Goal: Book appointment/travel/reservation

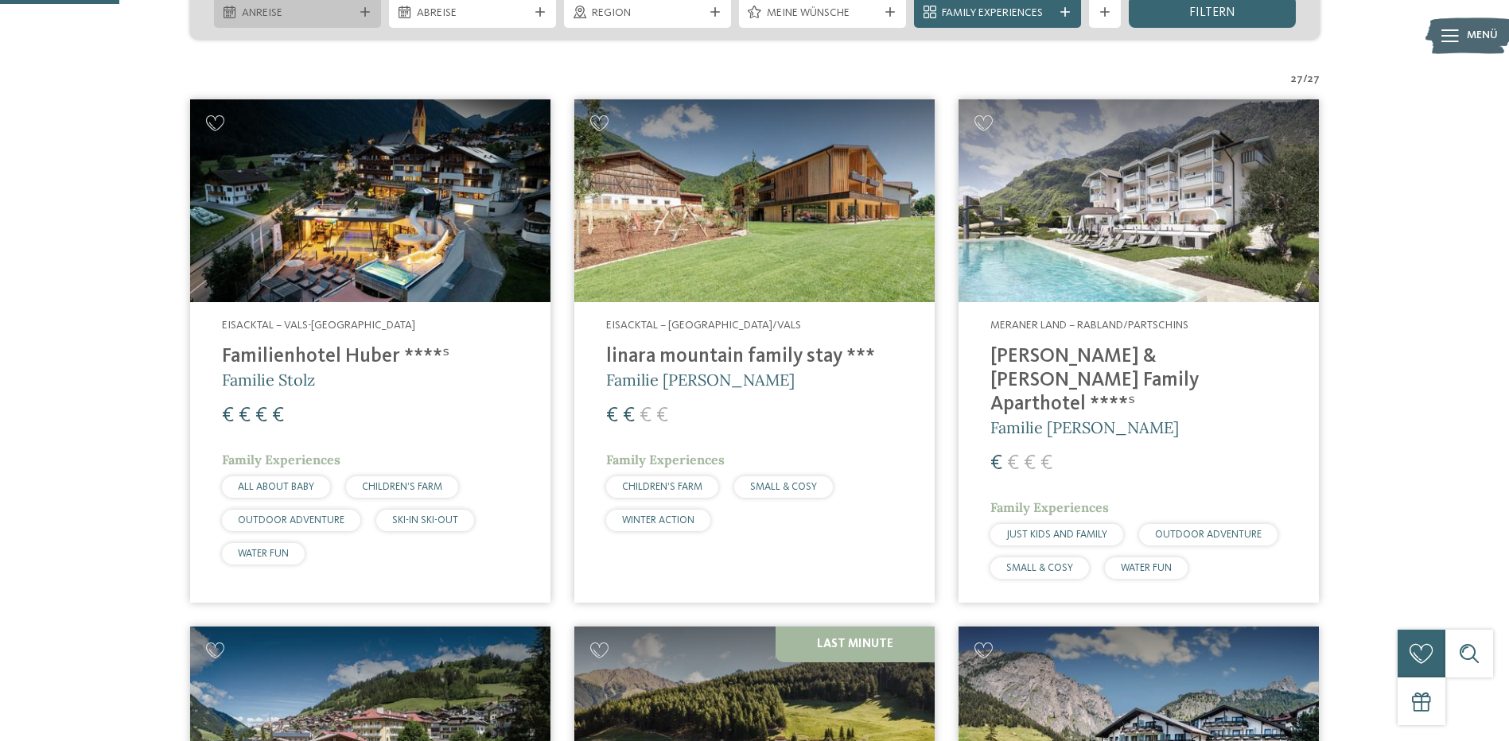
click at [284, 14] on span "Anreise" at bounding box center [297, 14] width 111 height 16
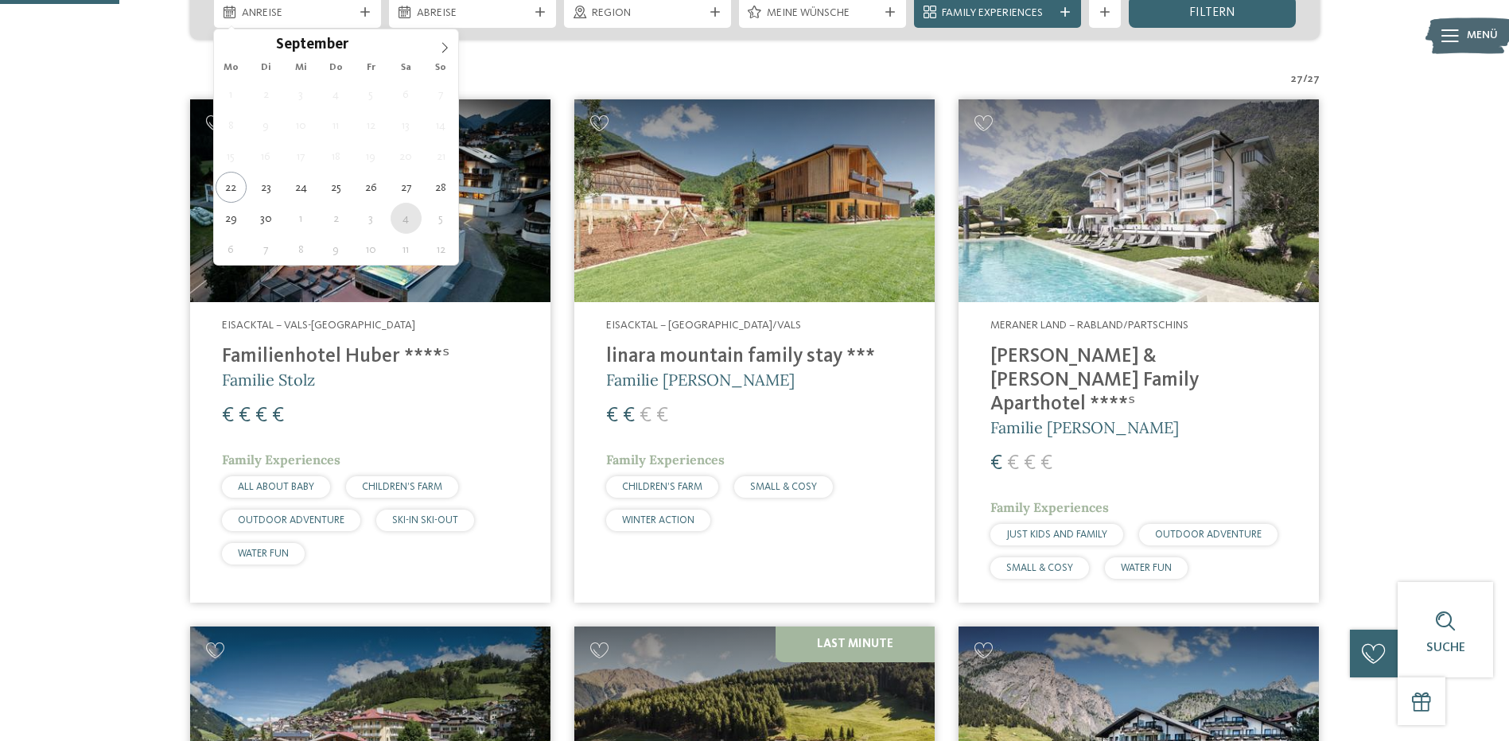
type div "[DATE]"
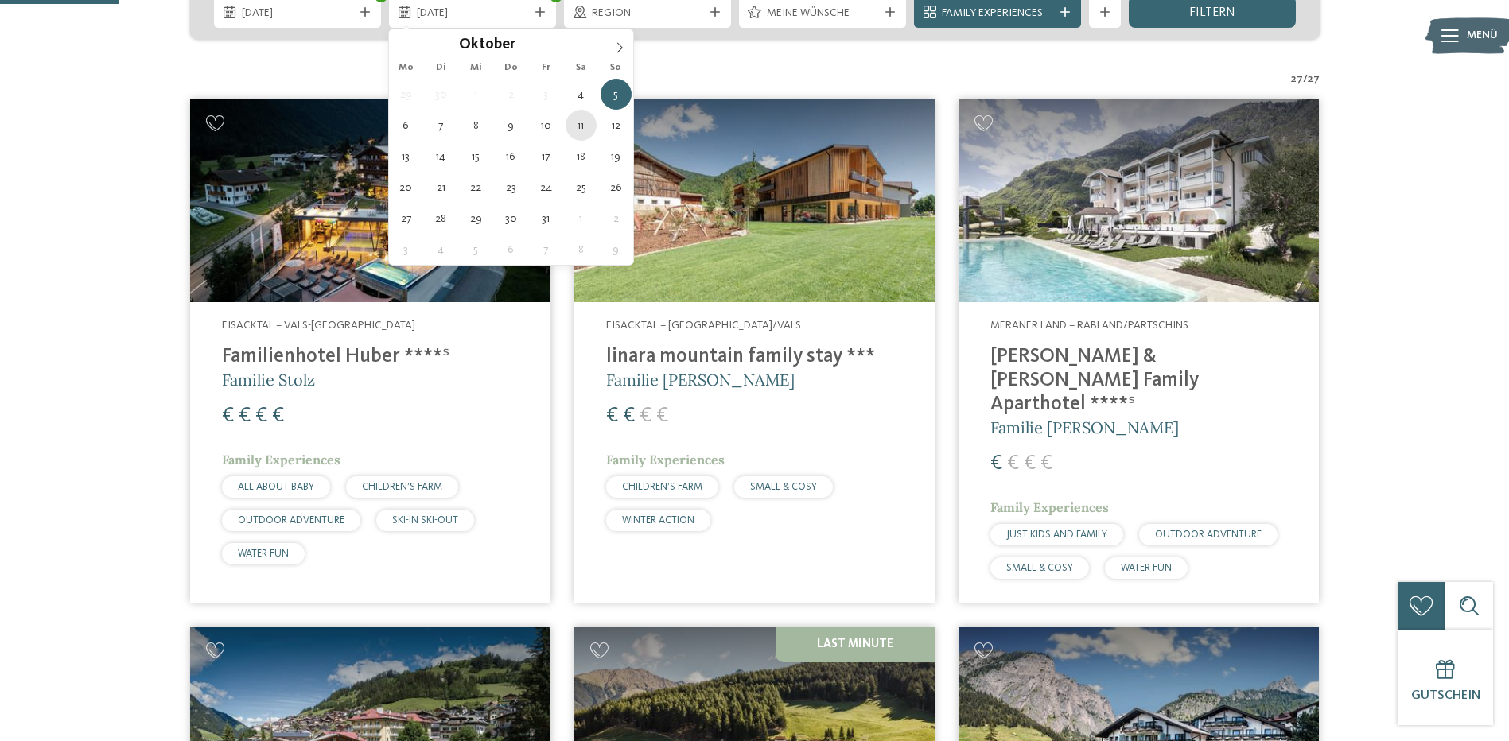
type div "[DATE]"
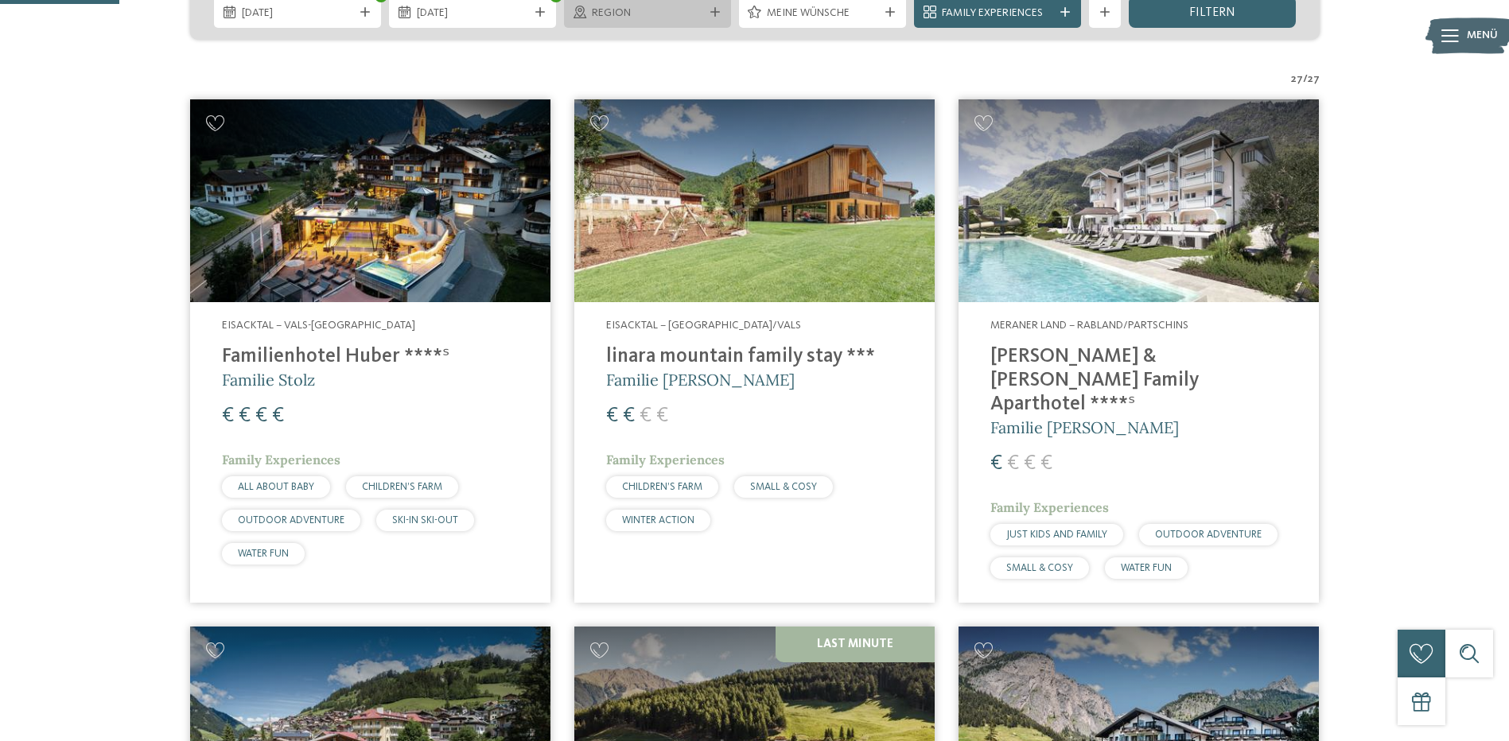
click at [715, 10] on icon at bounding box center [715, 12] width 10 height 10
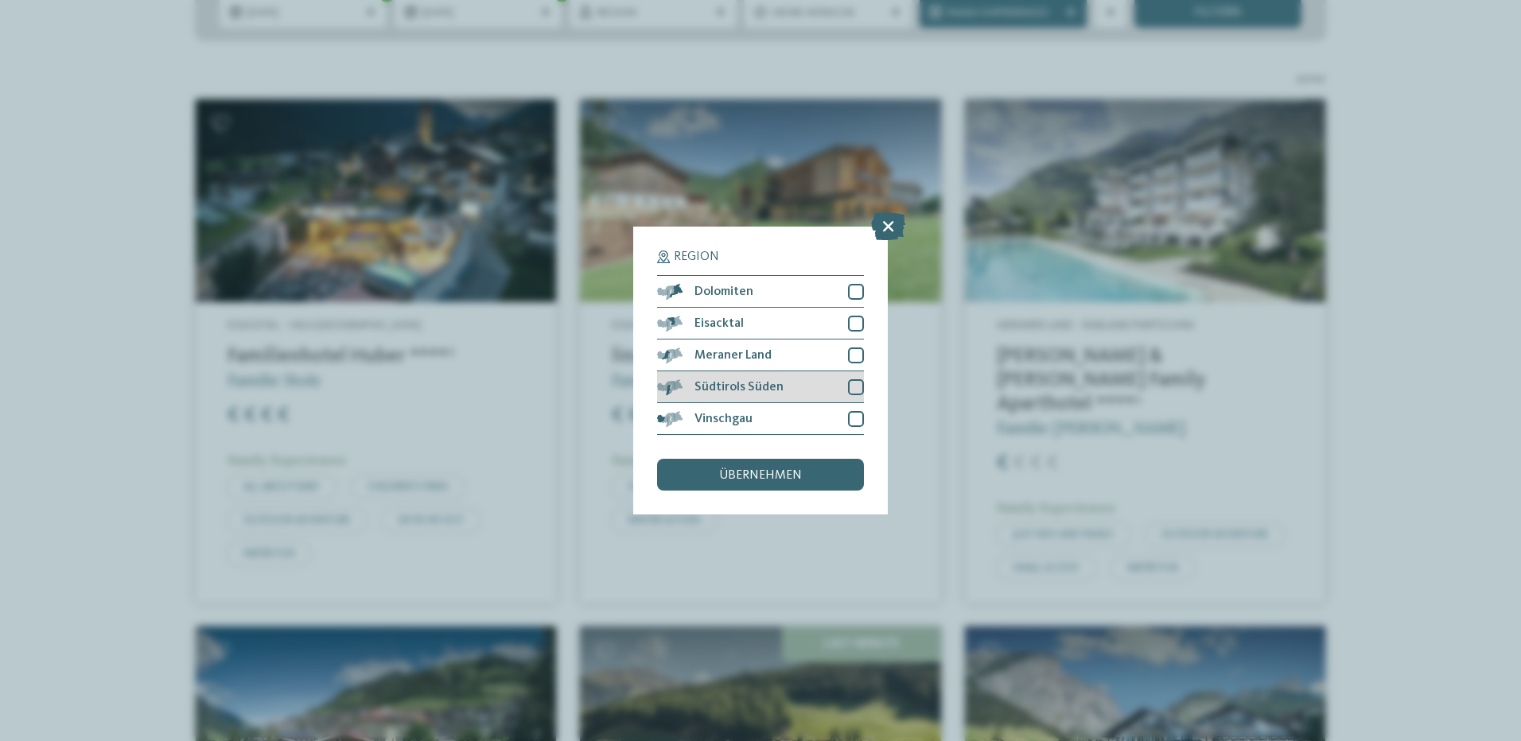
click at [855, 386] on div at bounding box center [856, 387] width 16 height 16
click at [855, 356] on div at bounding box center [856, 356] width 16 height 16
click at [775, 466] on div "übernehmen" at bounding box center [760, 475] width 207 height 32
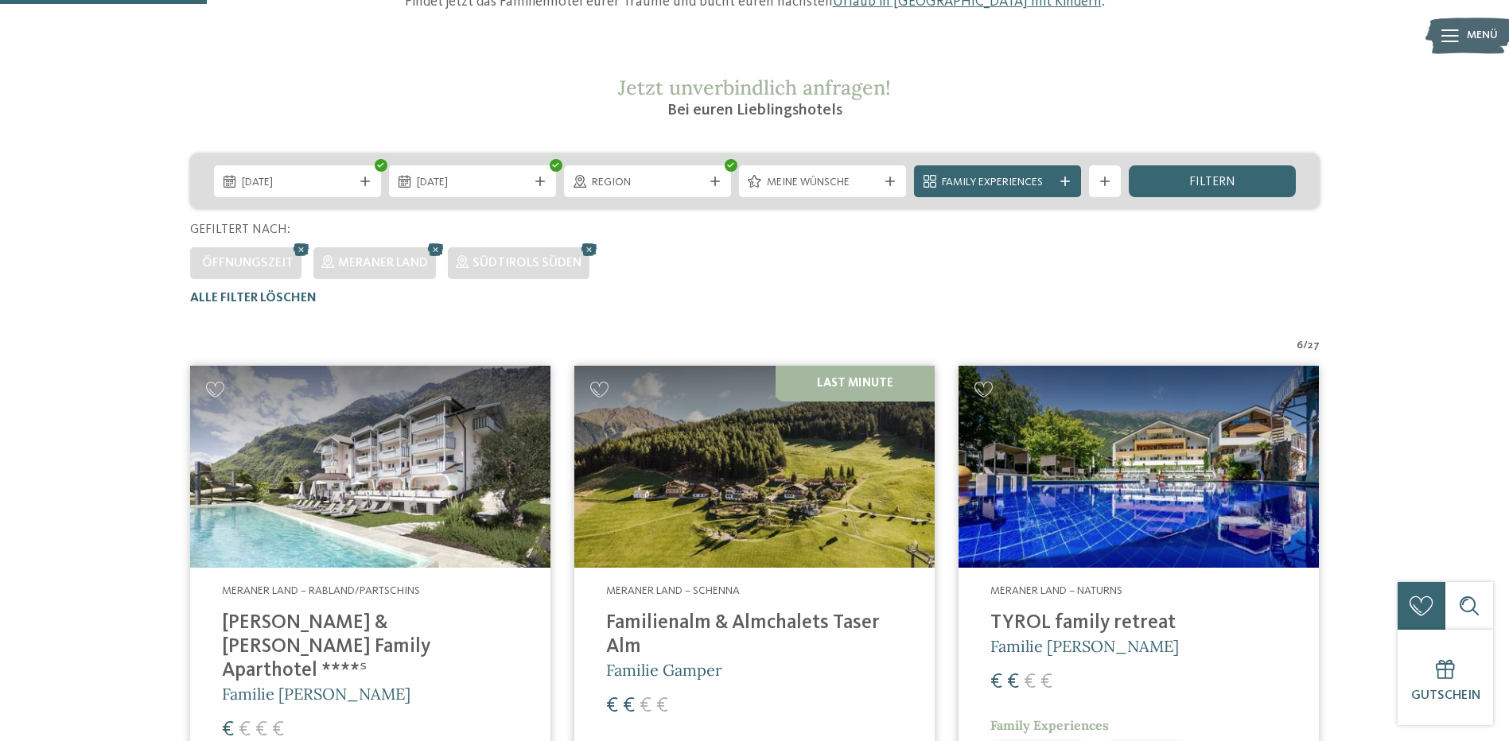
scroll to position [247, 0]
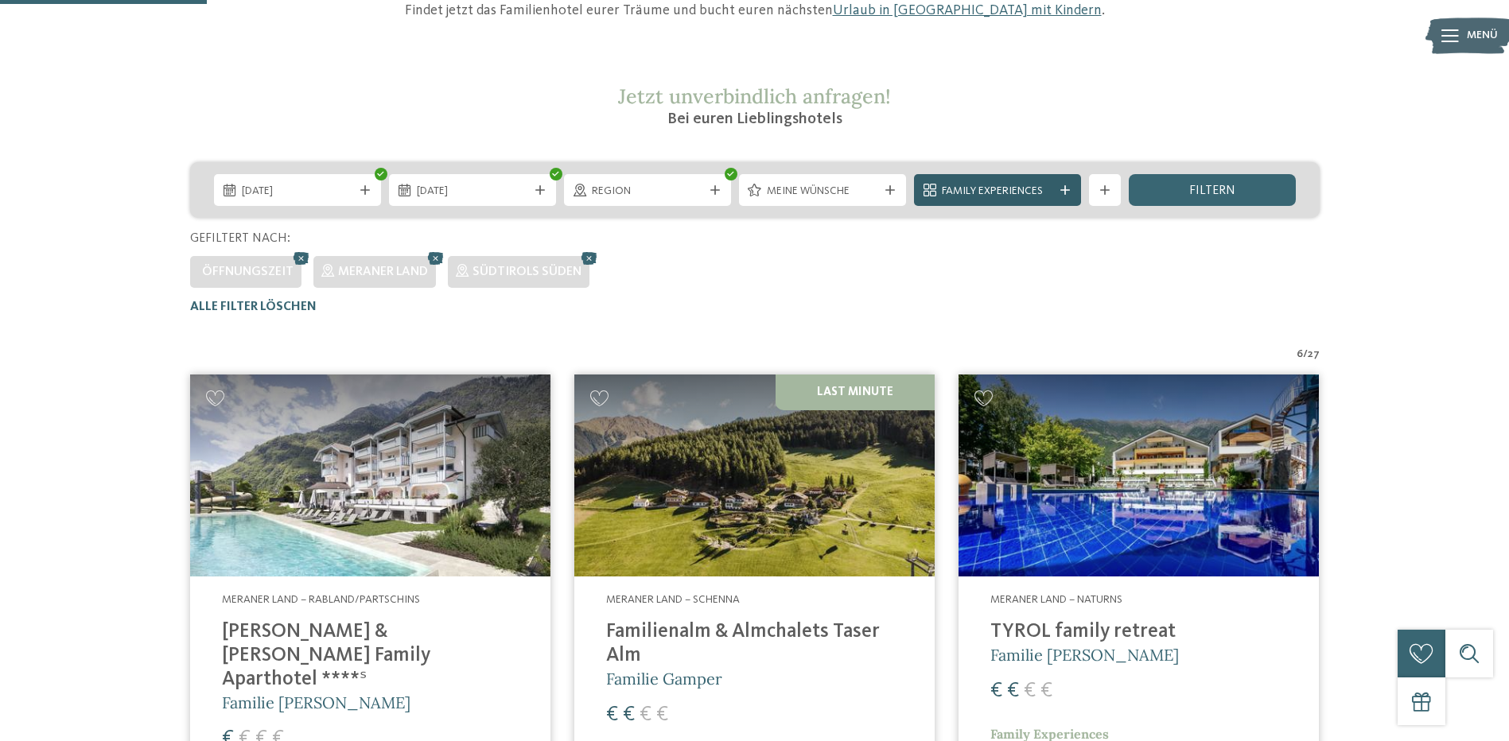
click at [1069, 188] on icon at bounding box center [1065, 190] width 10 height 10
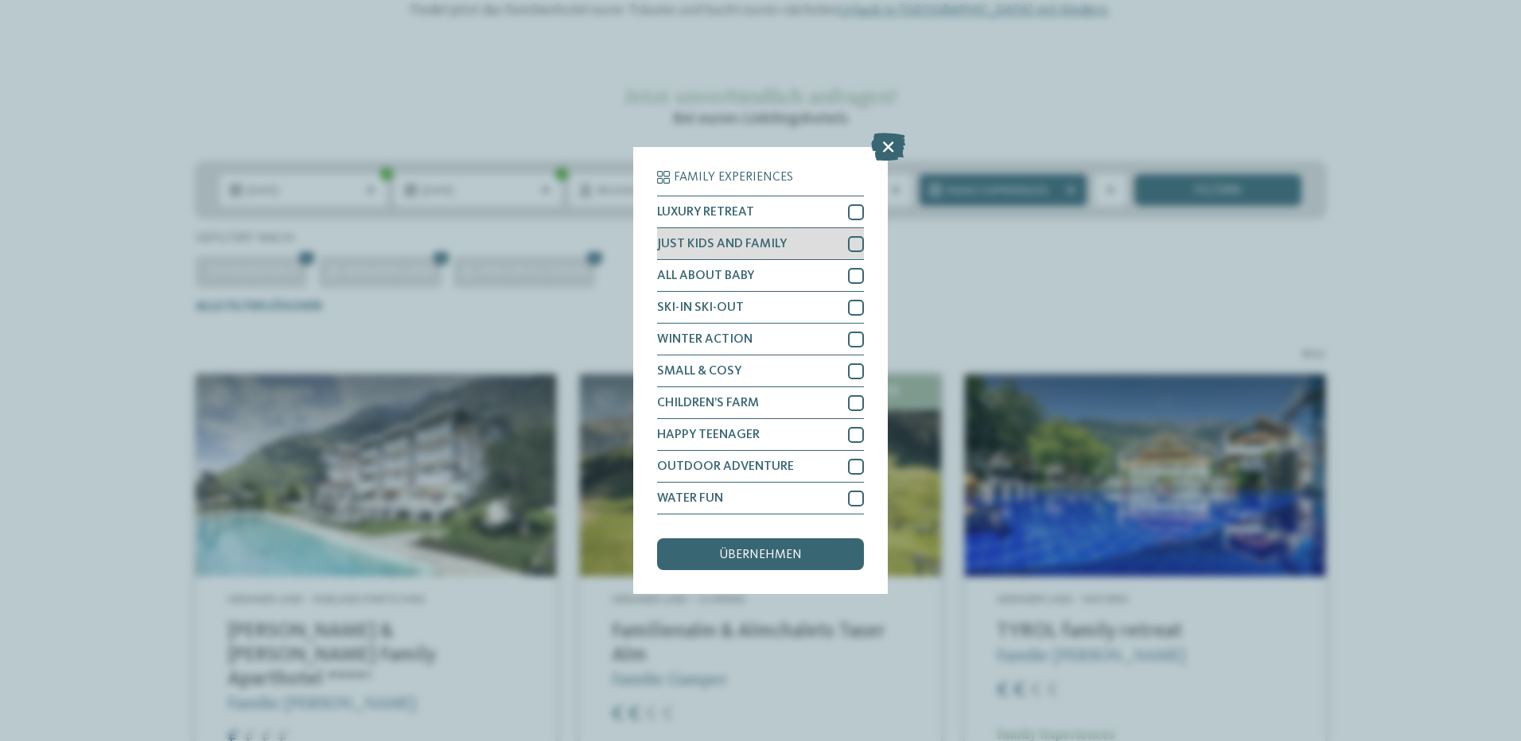
click at [856, 242] on div at bounding box center [856, 244] width 16 height 16
click at [733, 553] on span "übernehmen" at bounding box center [760, 555] width 83 height 13
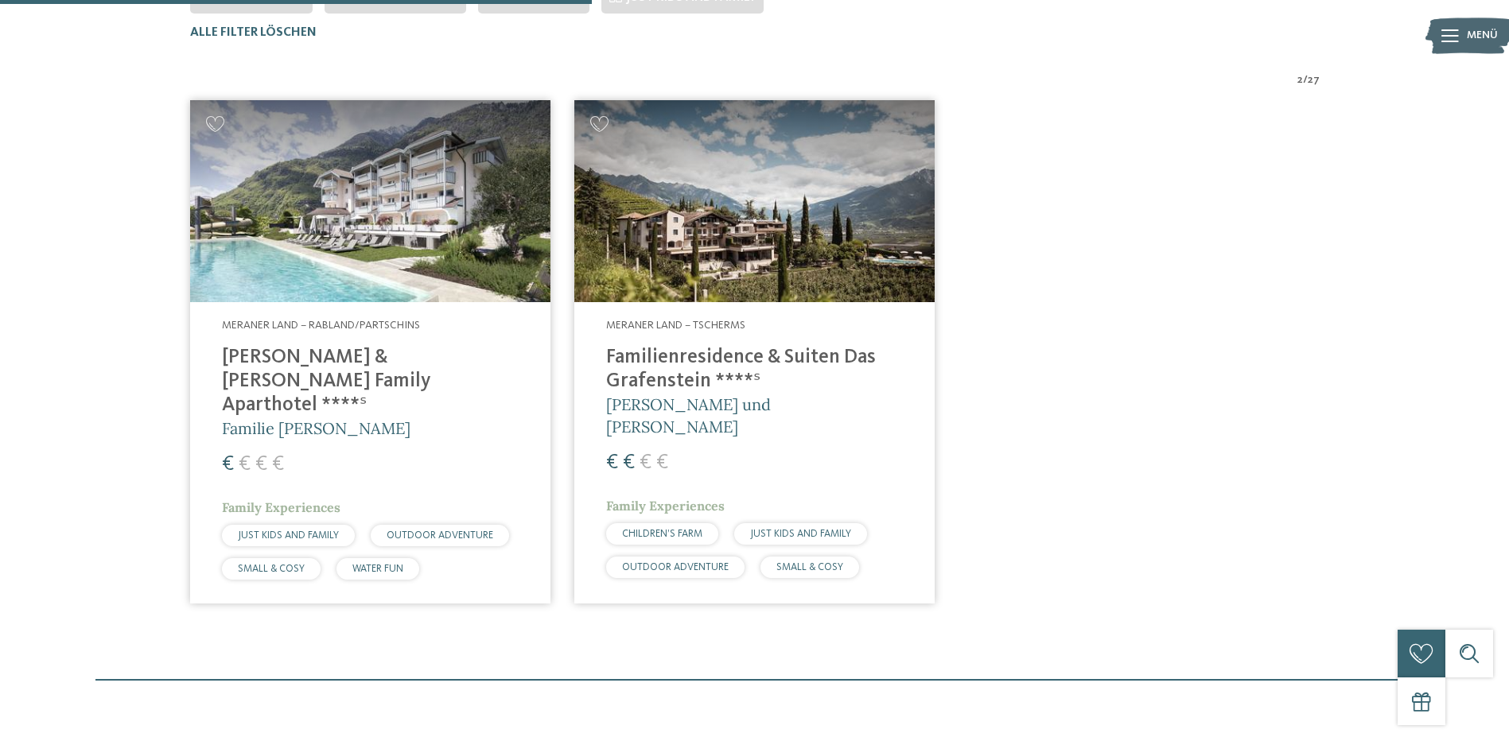
scroll to position [522, 0]
